Goal: Transaction & Acquisition: Purchase product/service

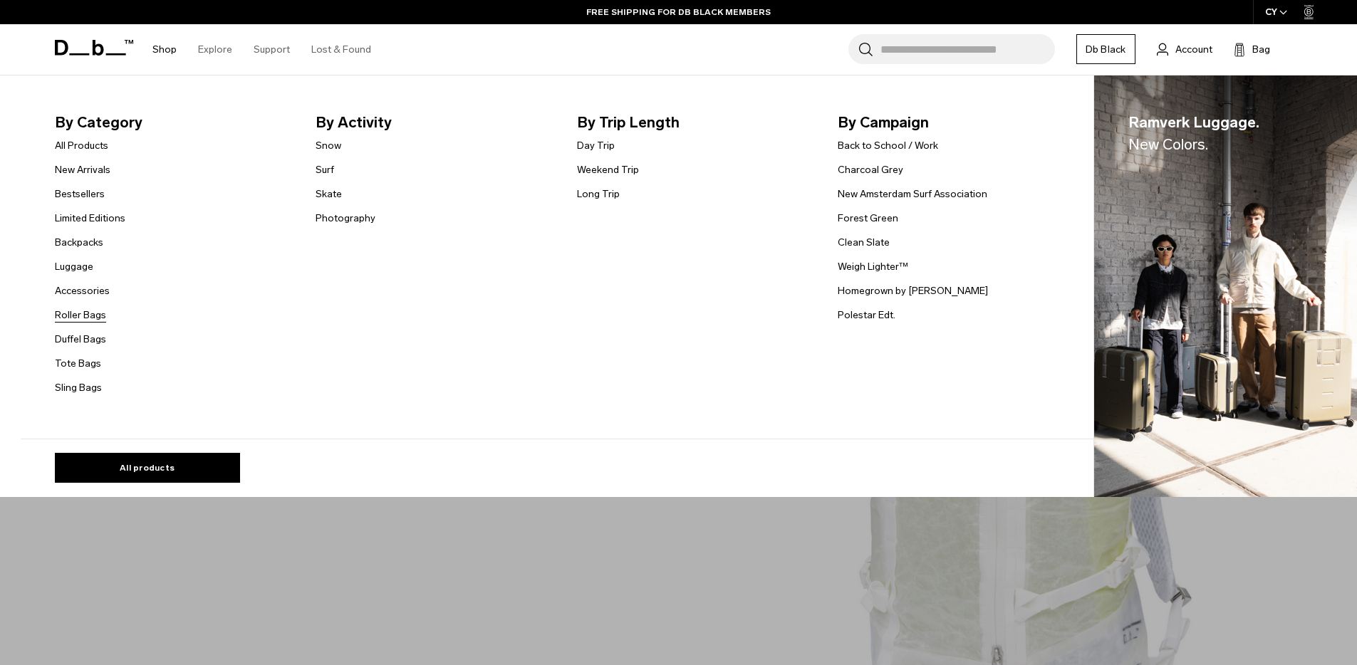
click at [89, 316] on link "Roller Bags" at bounding box center [80, 315] width 51 height 15
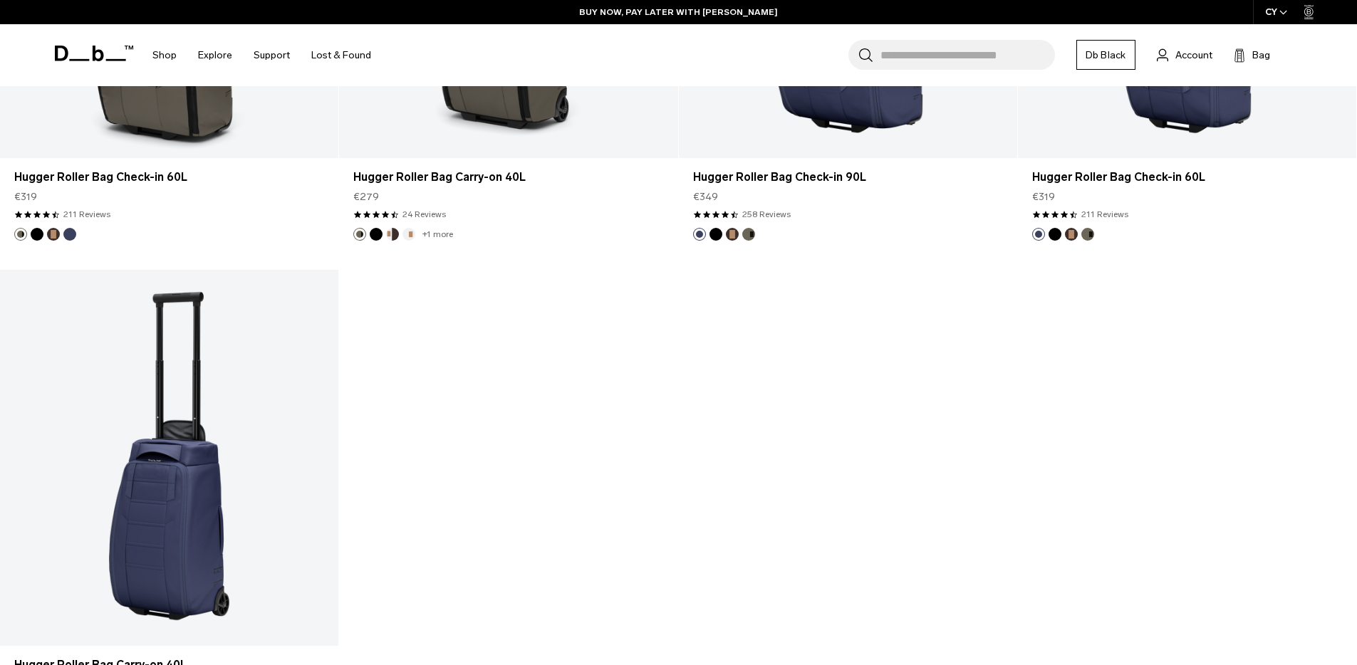
scroll to position [1642, 0]
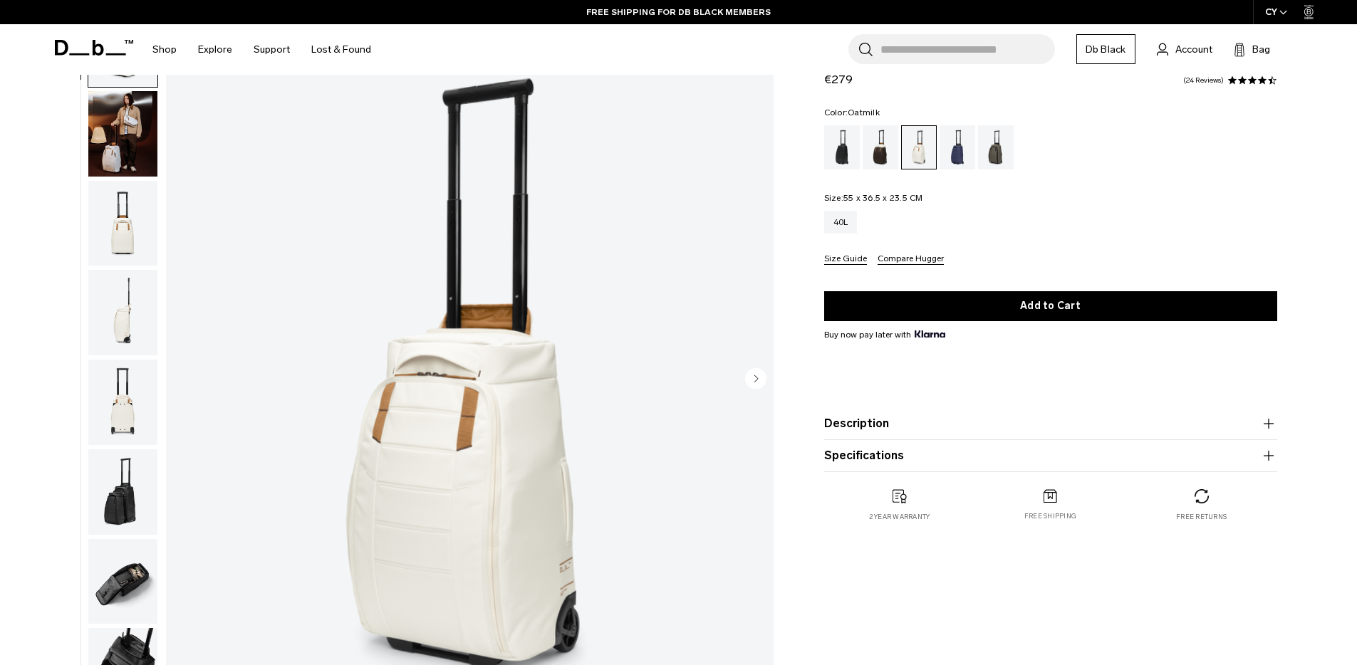
scroll to position [60, 0]
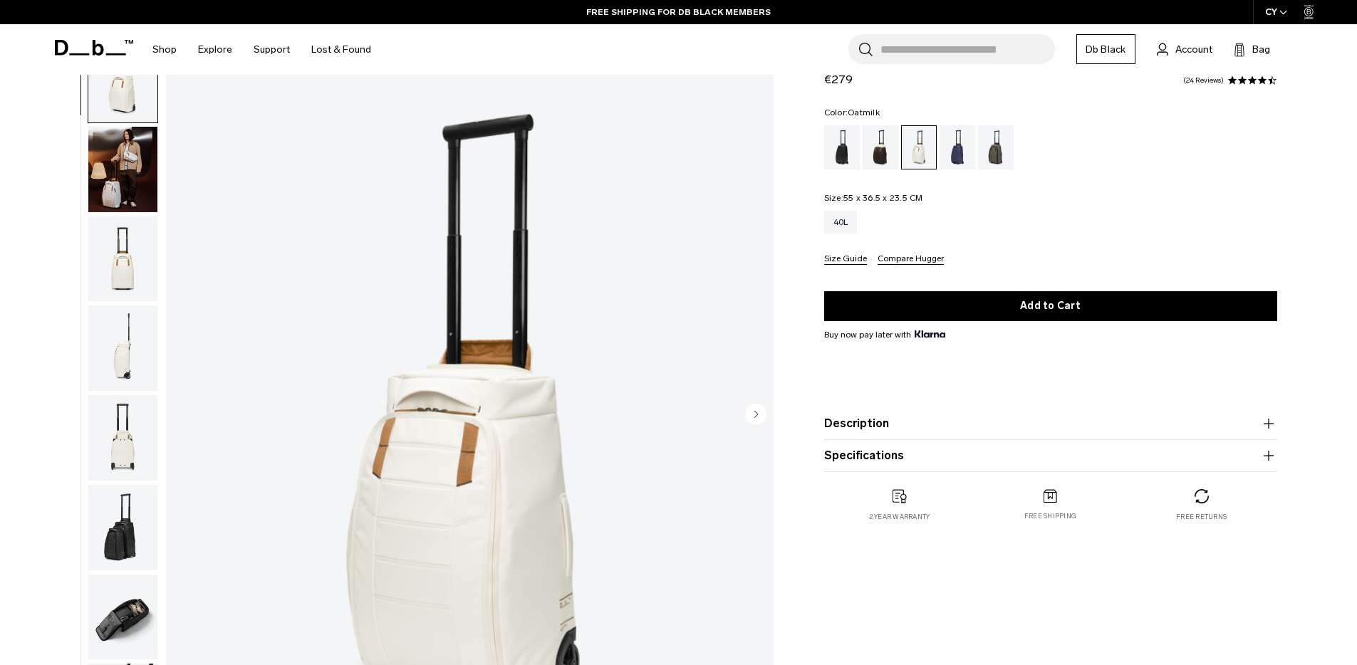
click at [107, 186] on img "button" at bounding box center [122, 169] width 69 height 85
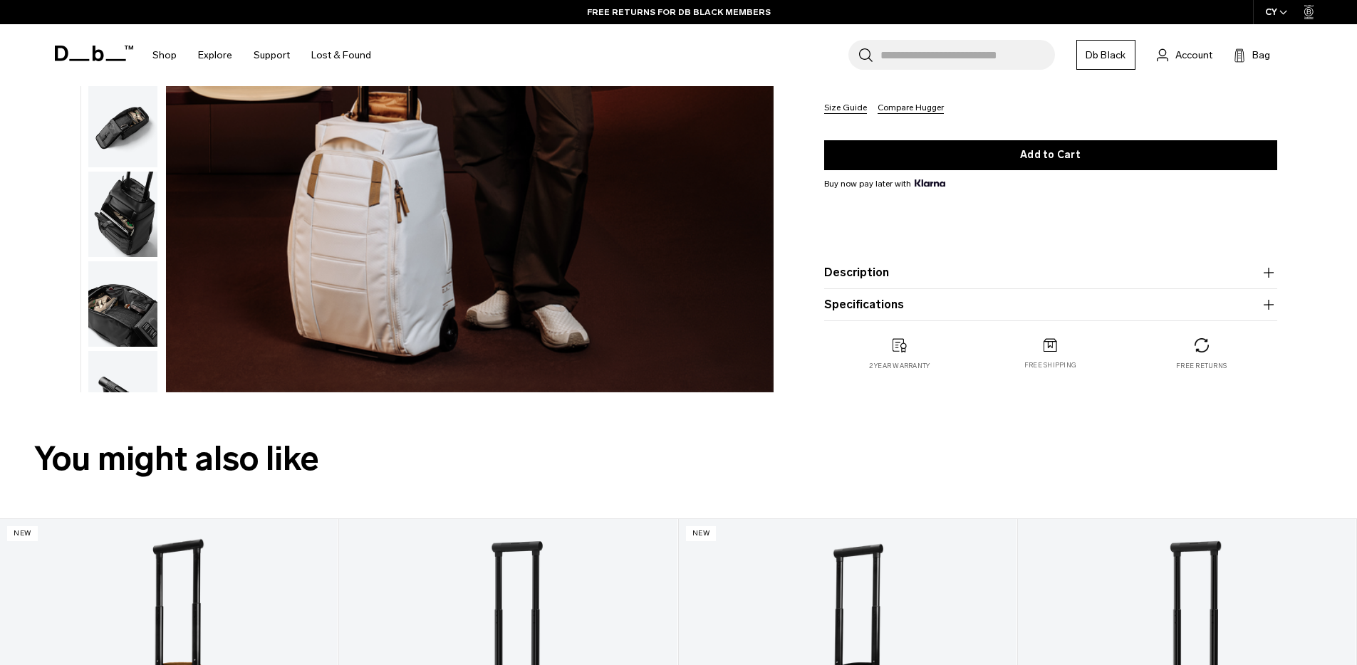
scroll to position [346, 0]
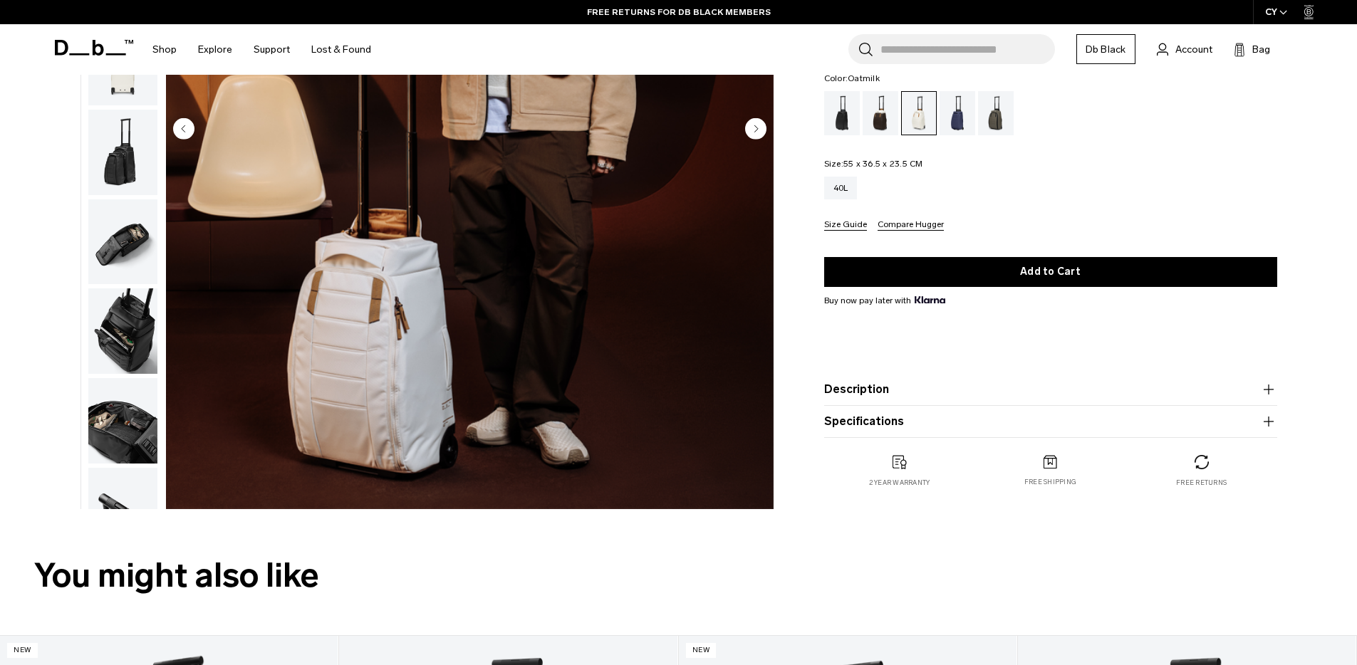
click at [107, 273] on img "button" at bounding box center [122, 241] width 69 height 85
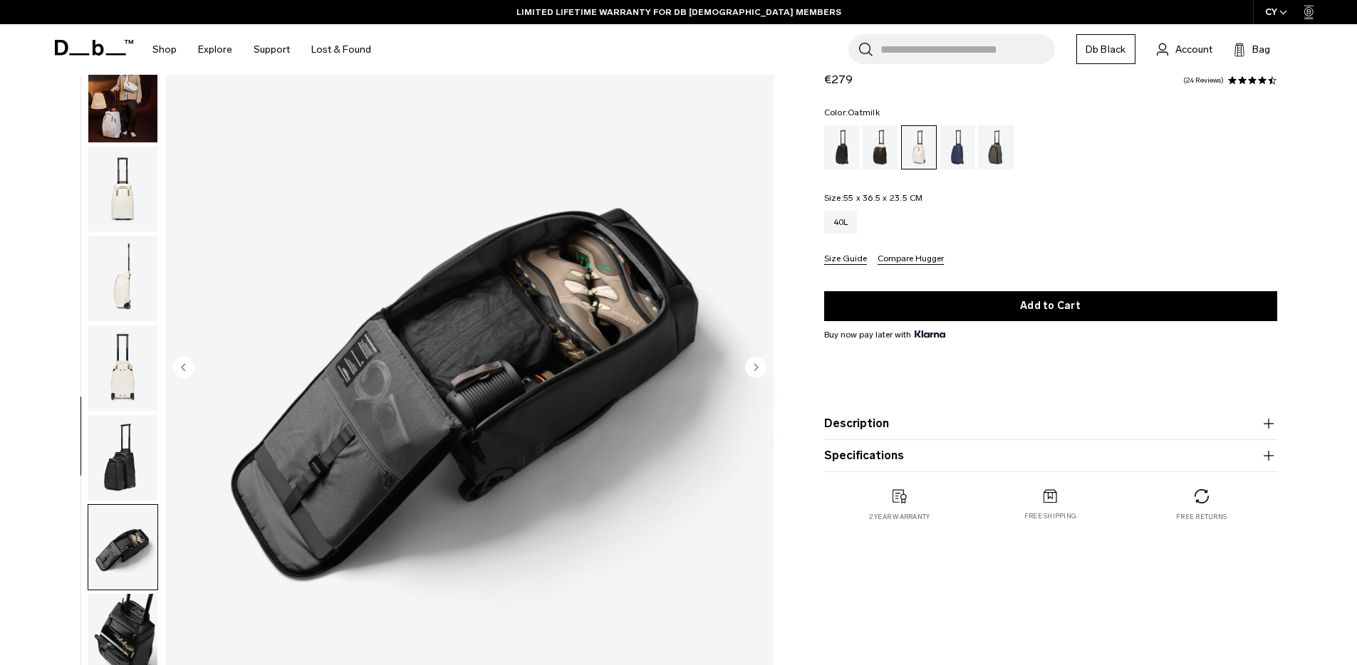
scroll to position [0, 0]
